Goal: Information Seeking & Learning: Compare options

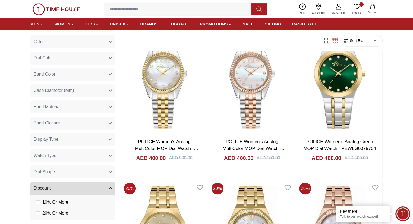
scroll to position [281, 0]
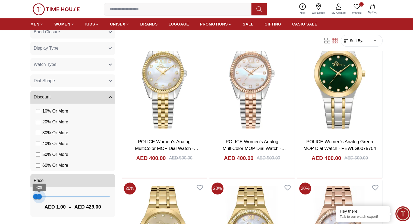
type input "***"
drag, startPoint x: 107, startPoint y: 199, endPoint x: 39, endPoint y: 200, distance: 67.3
click at [39, 199] on span "507" at bounding box center [39, 196] width 5 height 5
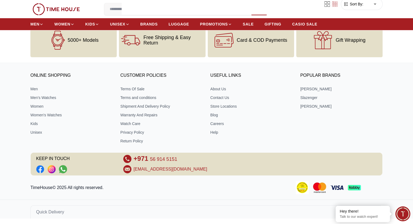
scroll to position [233, 0]
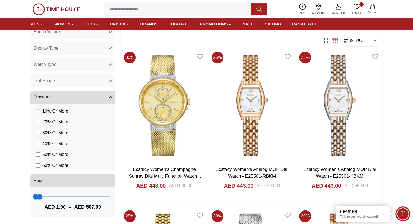
scroll to position [515, 0]
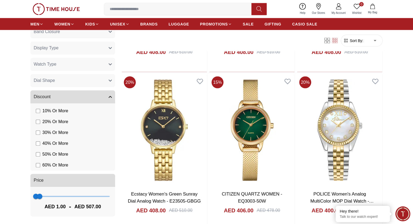
scroll to position [1194, 0]
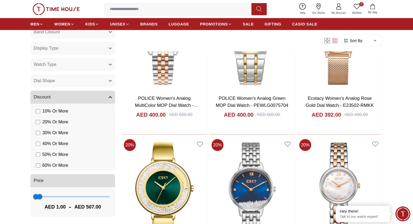
scroll to position [1411, 0]
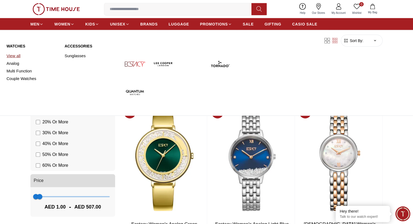
click at [16, 54] on link "View all" at bounding box center [33, 56] width 52 height 8
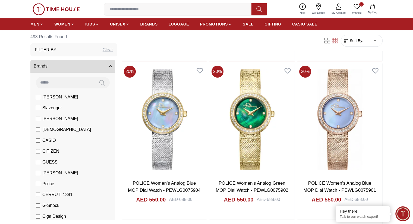
scroll to position [434, 0]
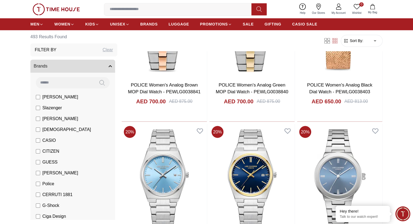
scroll to position [1004, 0]
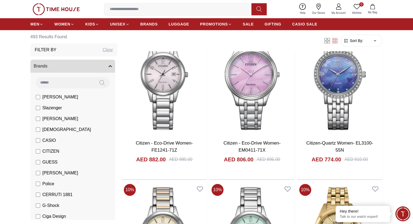
scroll to position [2577, 0]
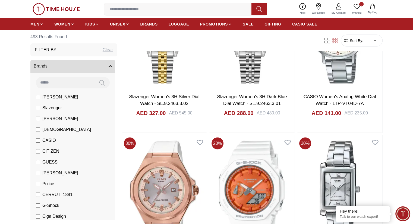
scroll to position [3283, 0]
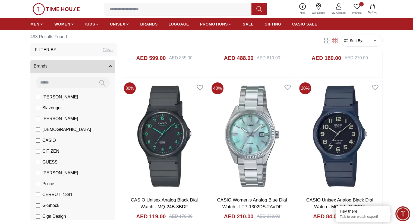
scroll to position [3554, 0]
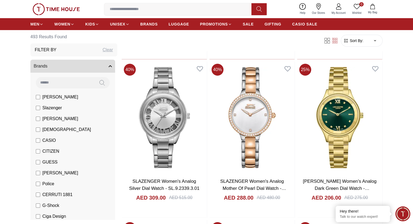
scroll to position [4124, 0]
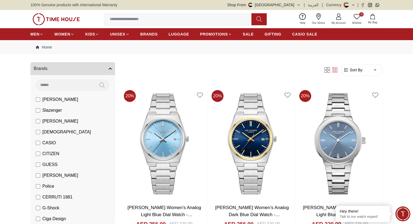
scroll to position [81, 0]
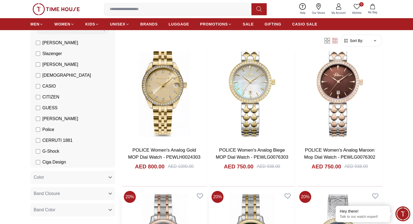
scroll to position [163, 0]
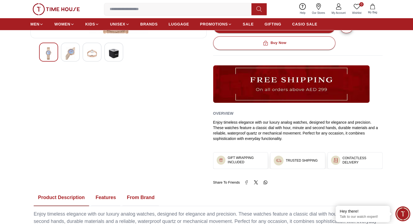
scroll to position [163, 0]
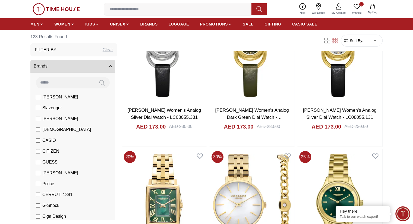
scroll to position [1791, 0]
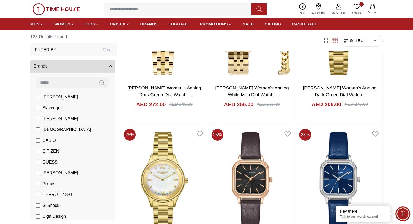
scroll to position [1926, 0]
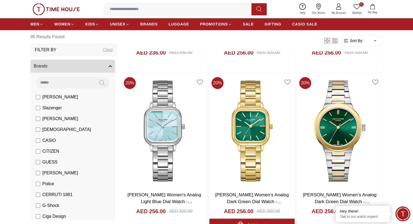
scroll to position [570, 0]
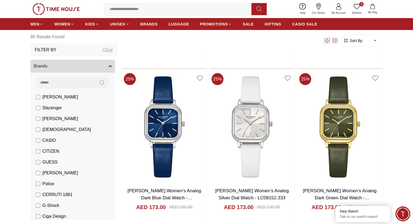
scroll to position [1139, 0]
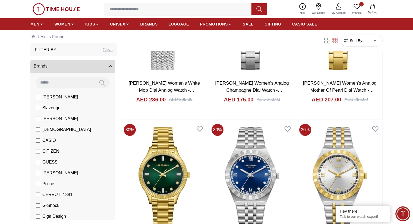
scroll to position [1845, 0]
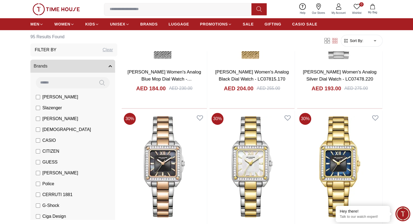
scroll to position [2577, 0]
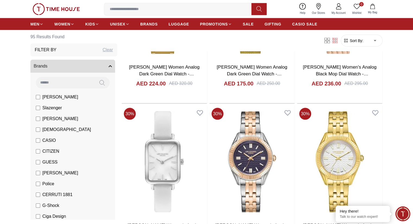
scroll to position [3147, 0]
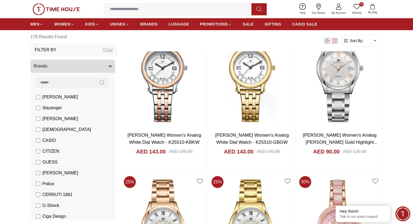
scroll to position [515, 0]
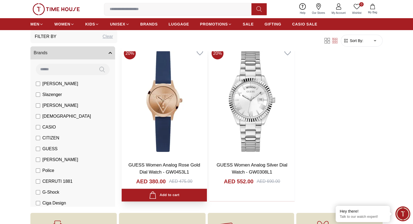
scroll to position [81, 0]
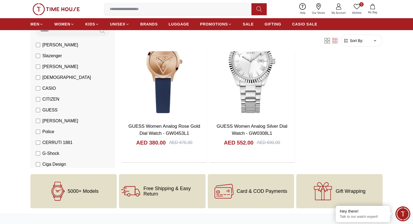
click at [37, 112] on label "GUESS" at bounding box center [47, 110] width 22 height 7
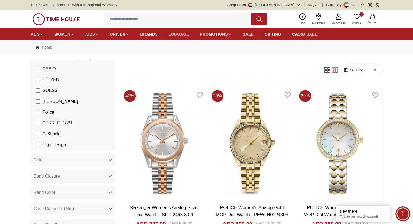
scroll to position [109, 0]
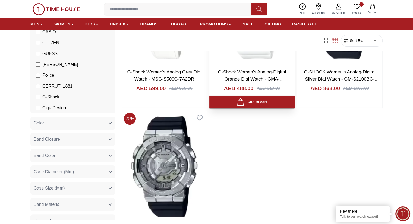
scroll to position [27, 0]
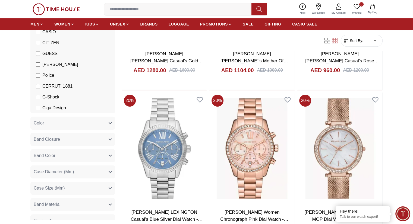
scroll to position [244, 0]
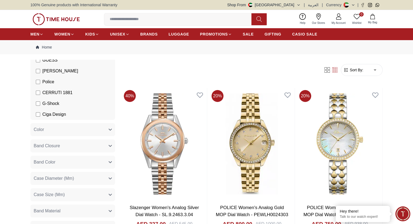
scroll to position [163, 0]
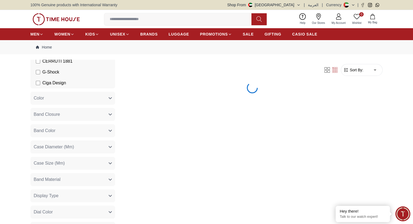
scroll to position [232, 0]
